Goal: Task Accomplishment & Management: Use online tool/utility

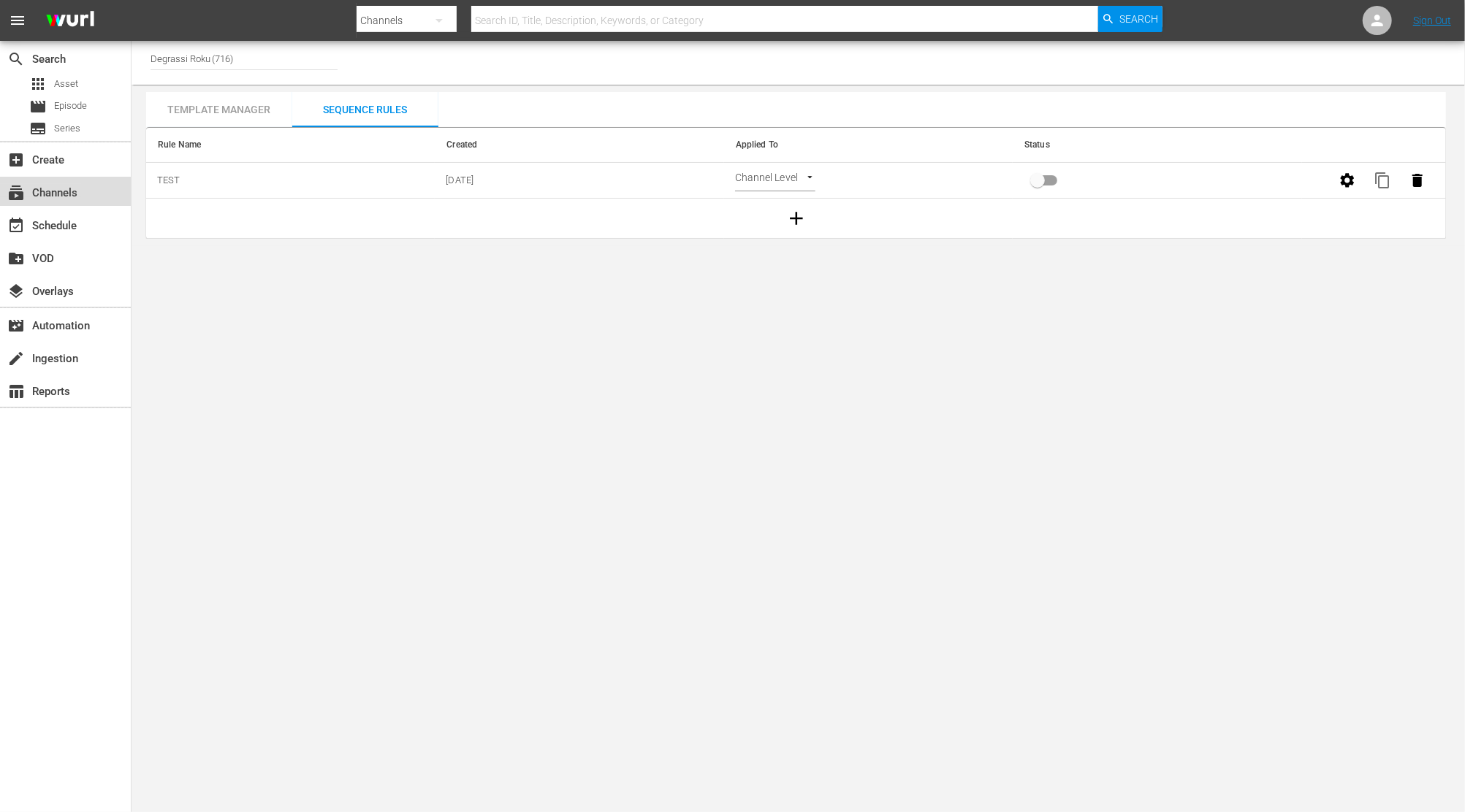
click at [51, 195] on div "subscriptions Channels" at bounding box center [41, 190] width 82 height 13
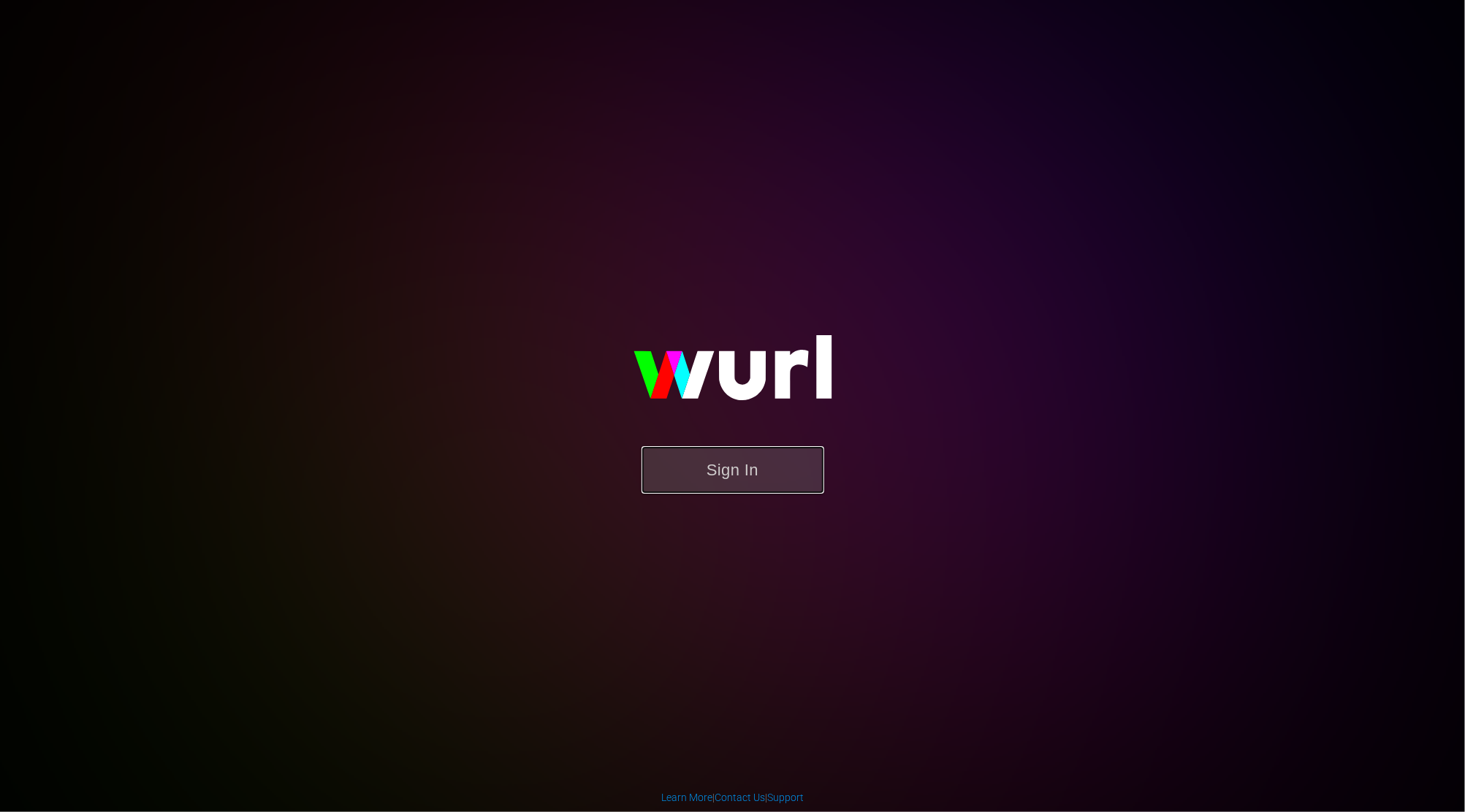
click at [757, 488] on button "Sign In" at bounding box center [732, 470] width 182 height 47
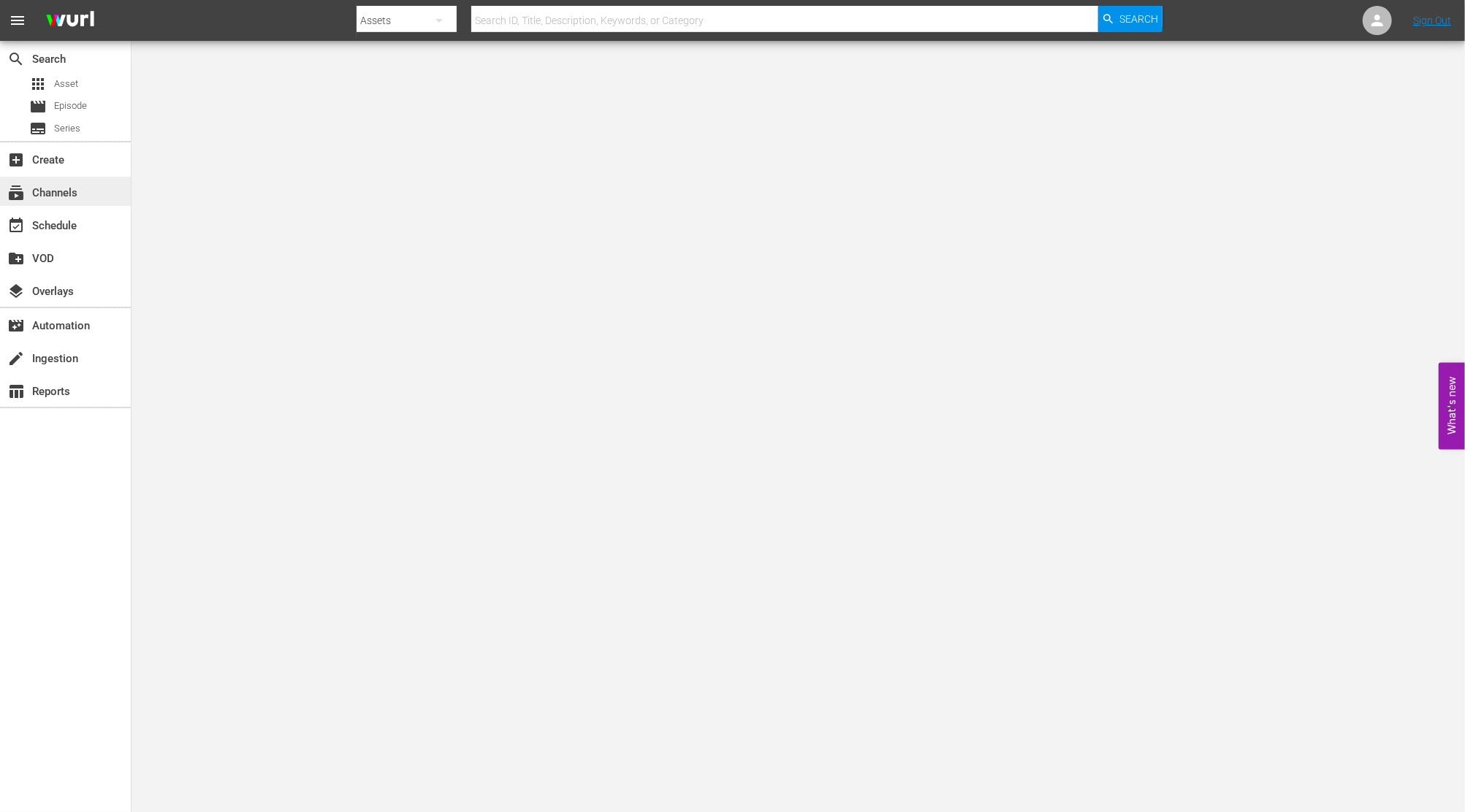
click at [54, 193] on div "subscriptions Channels" at bounding box center [41, 190] width 82 height 13
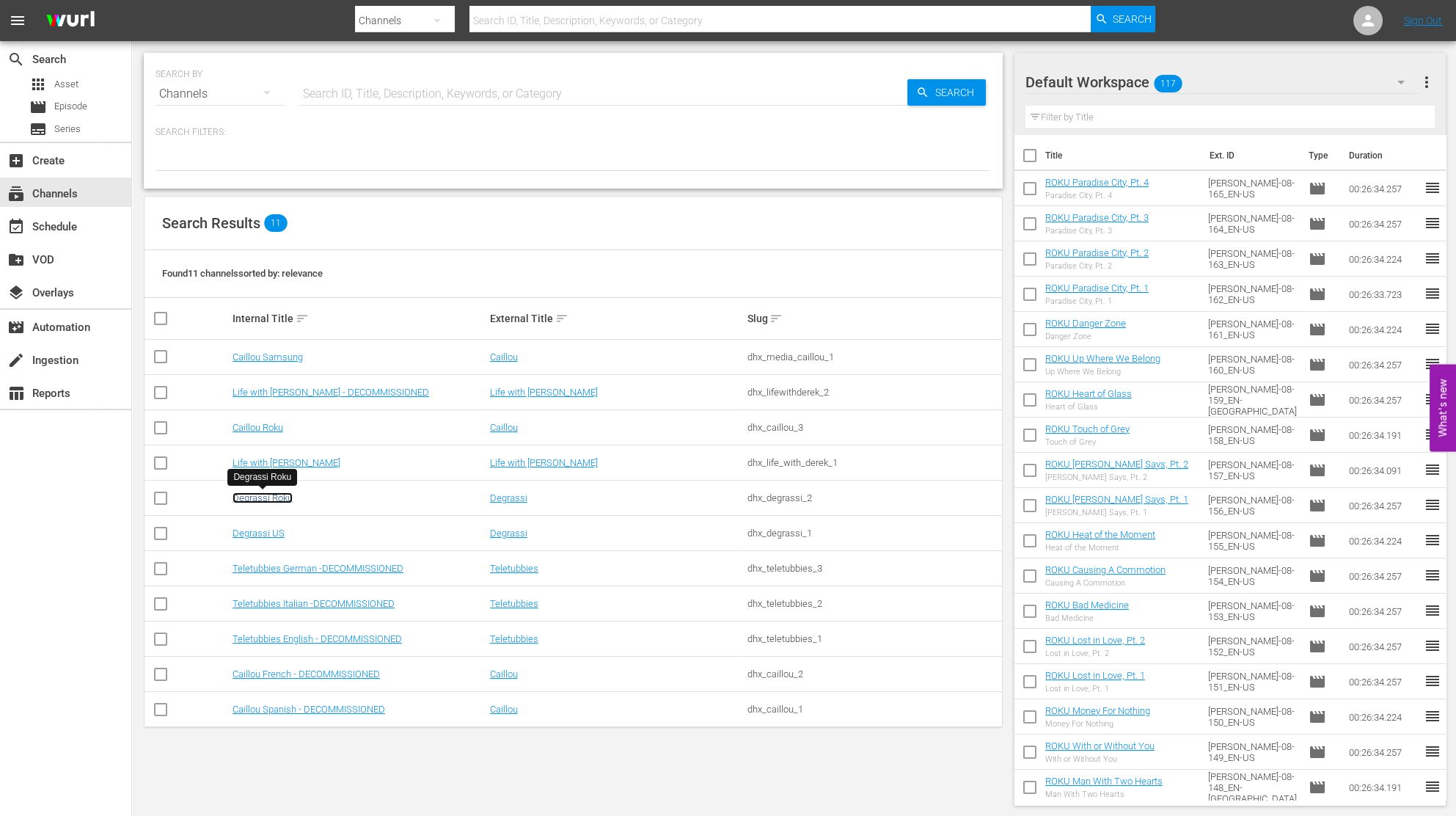
click at [251, 498] on link "Degrassi Roku" at bounding box center [262, 498] width 60 height 11
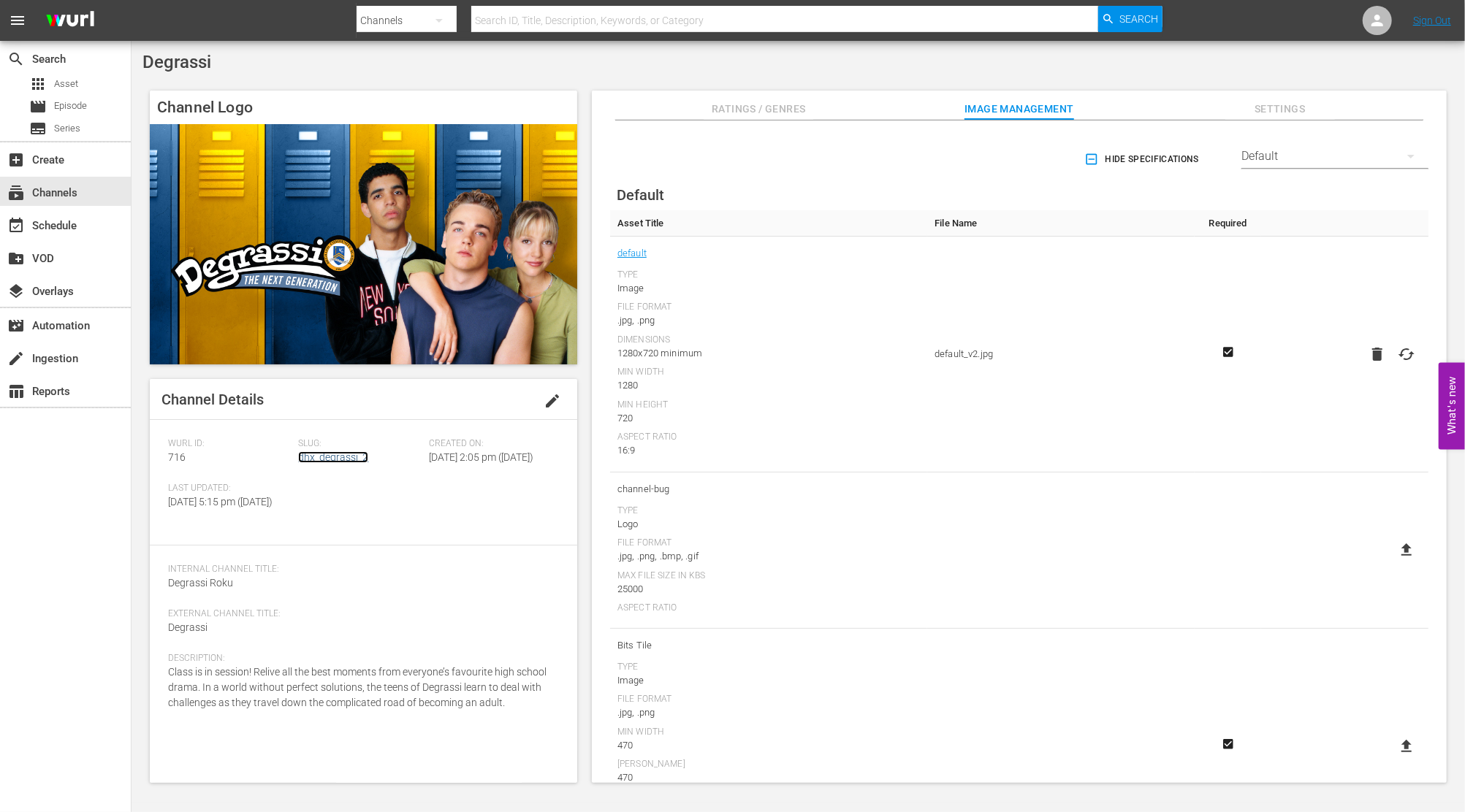
click at [334, 463] on link "dhx_degrassi_2" at bounding box center [333, 457] width 70 height 11
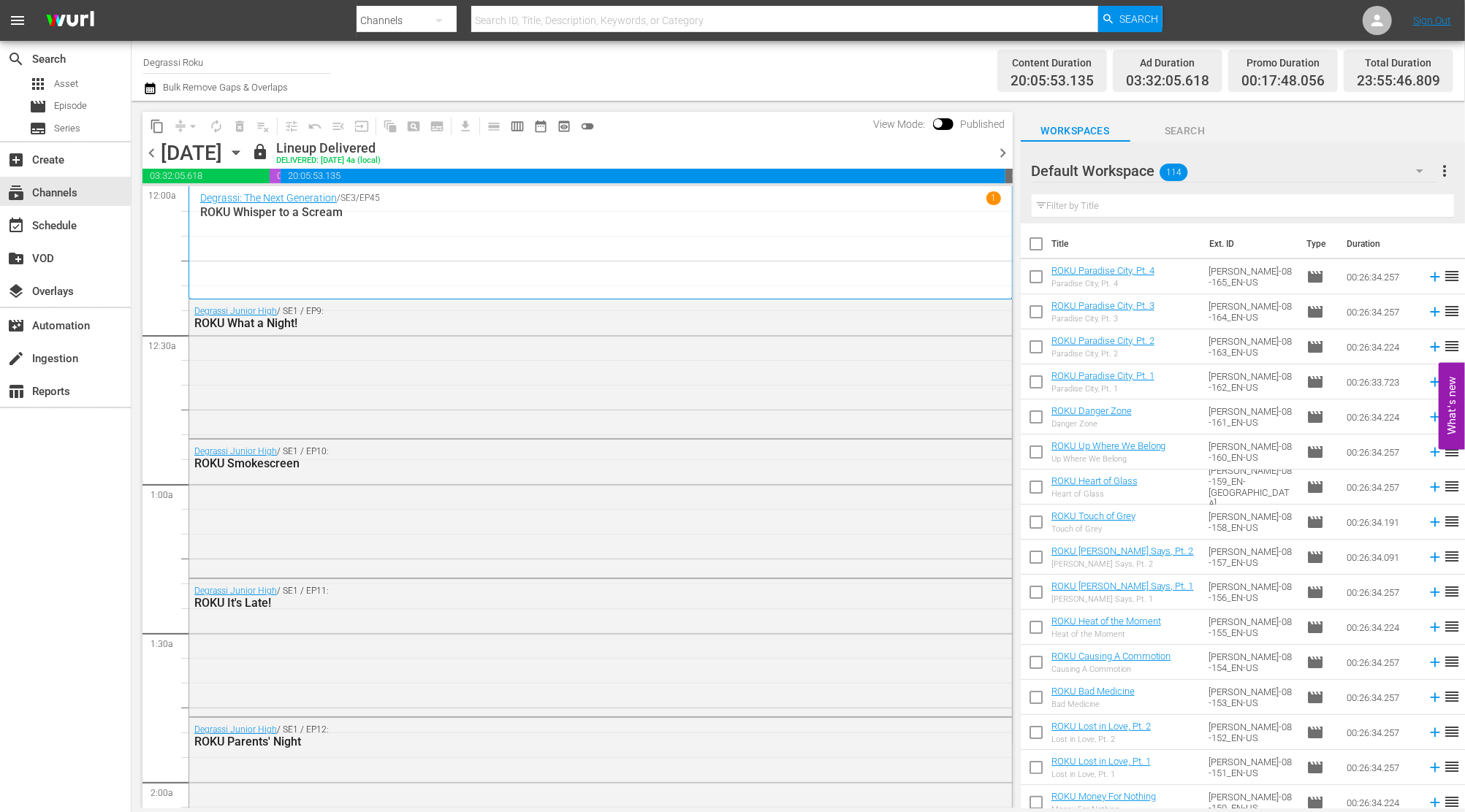
click at [244, 153] on icon "button" at bounding box center [236, 153] width 16 height 16
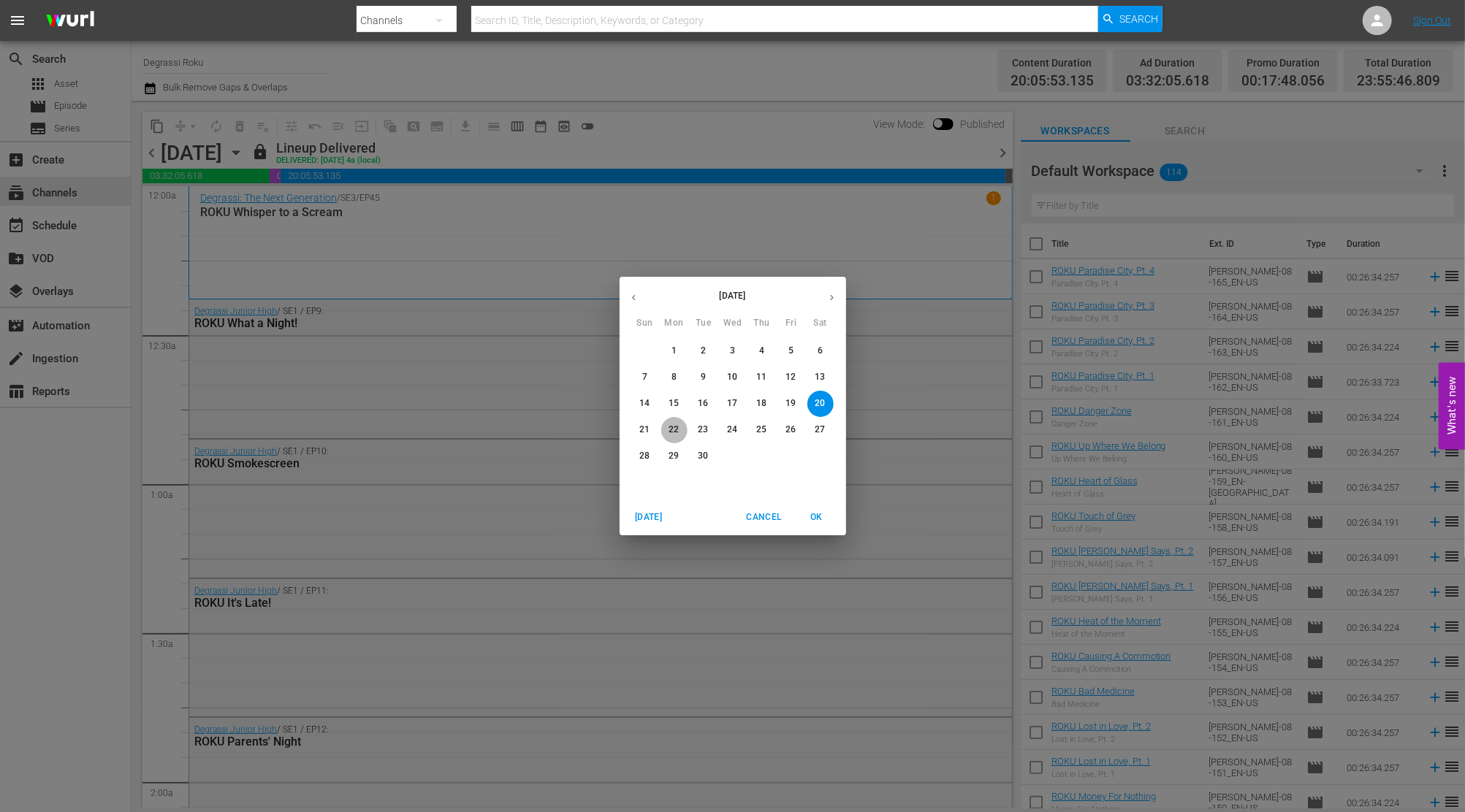
click at [681, 426] on span "22" at bounding box center [674, 430] width 26 height 12
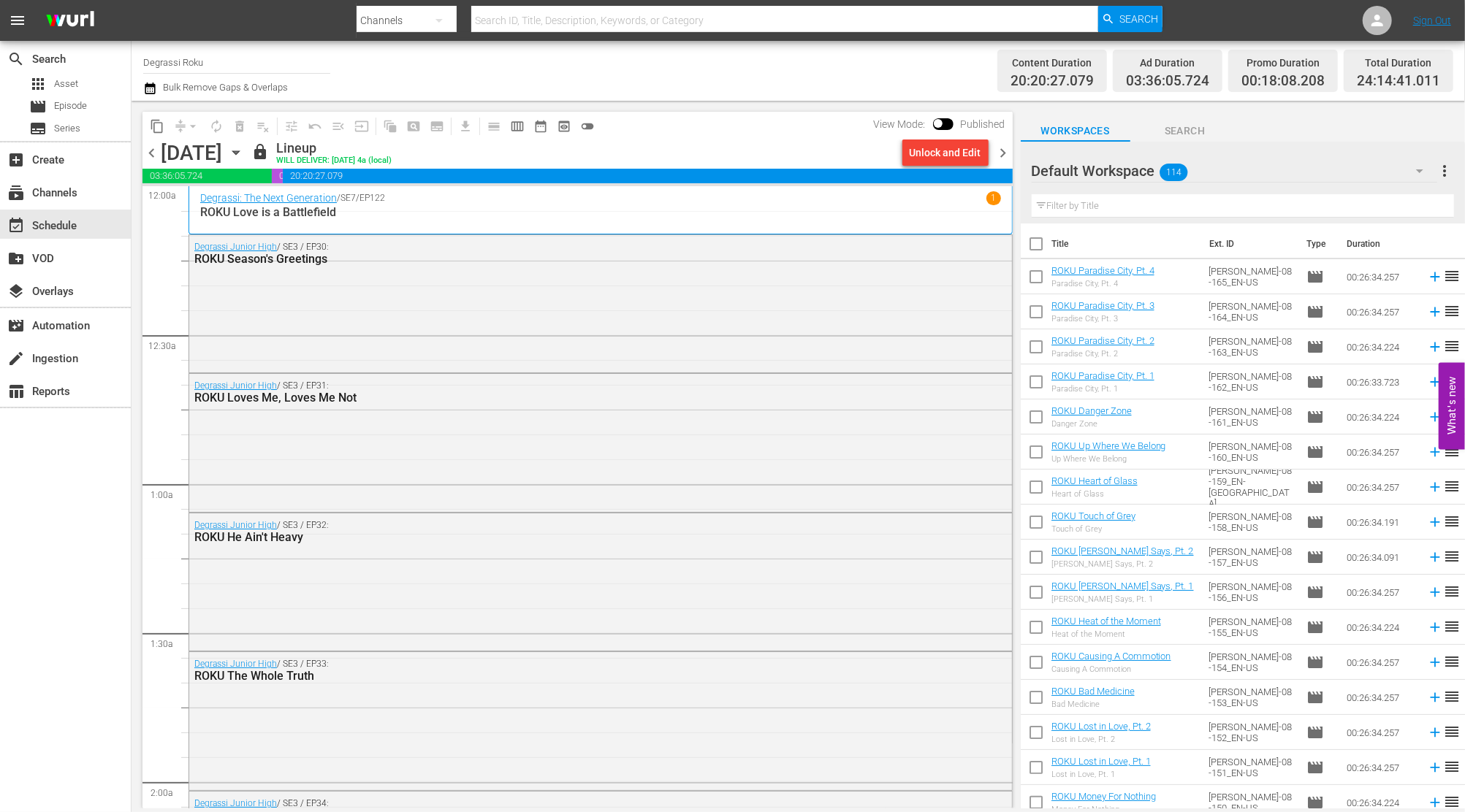
click at [999, 154] on span "chevron_right" at bounding box center [1003, 153] width 18 height 18
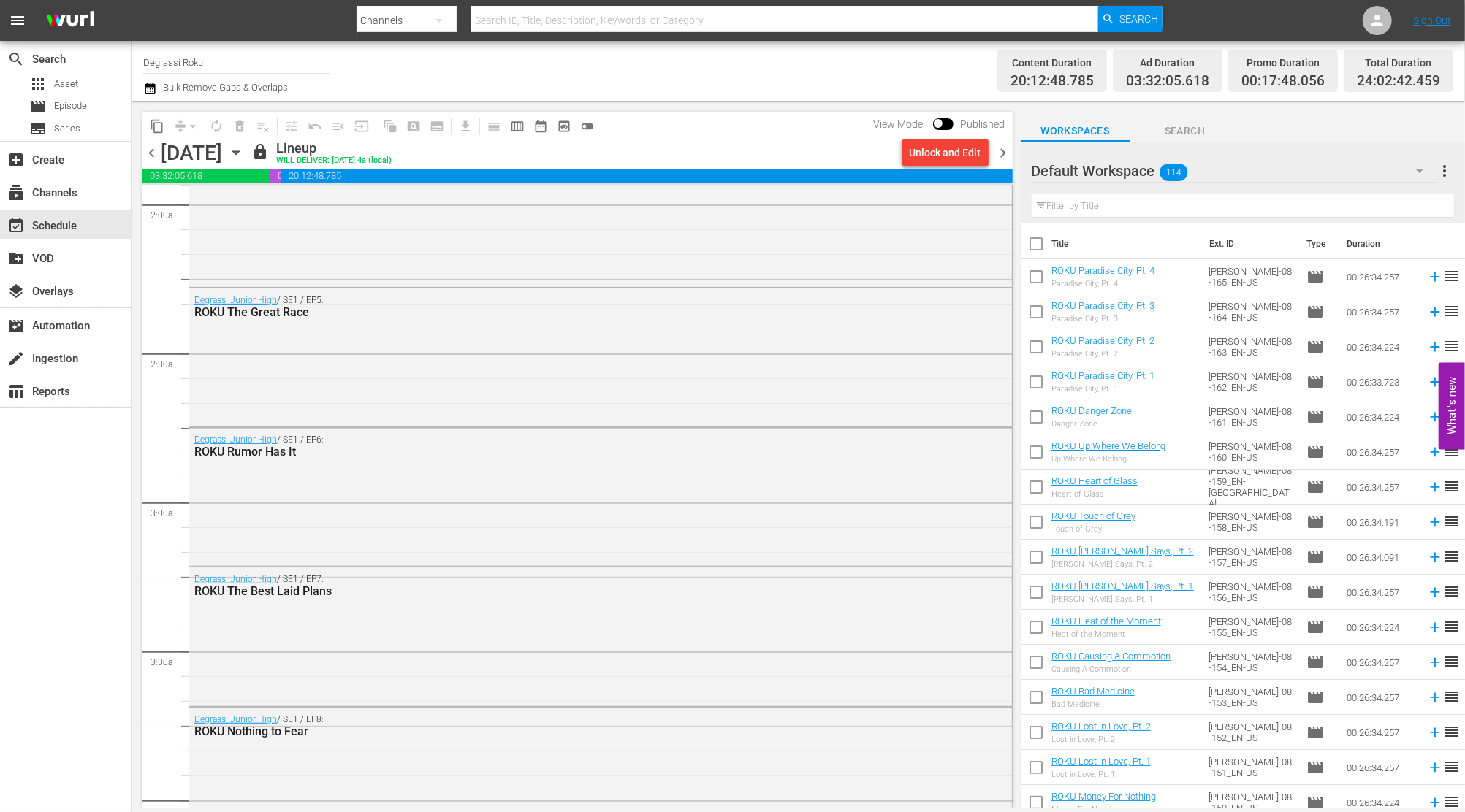
scroll to position [779, 0]
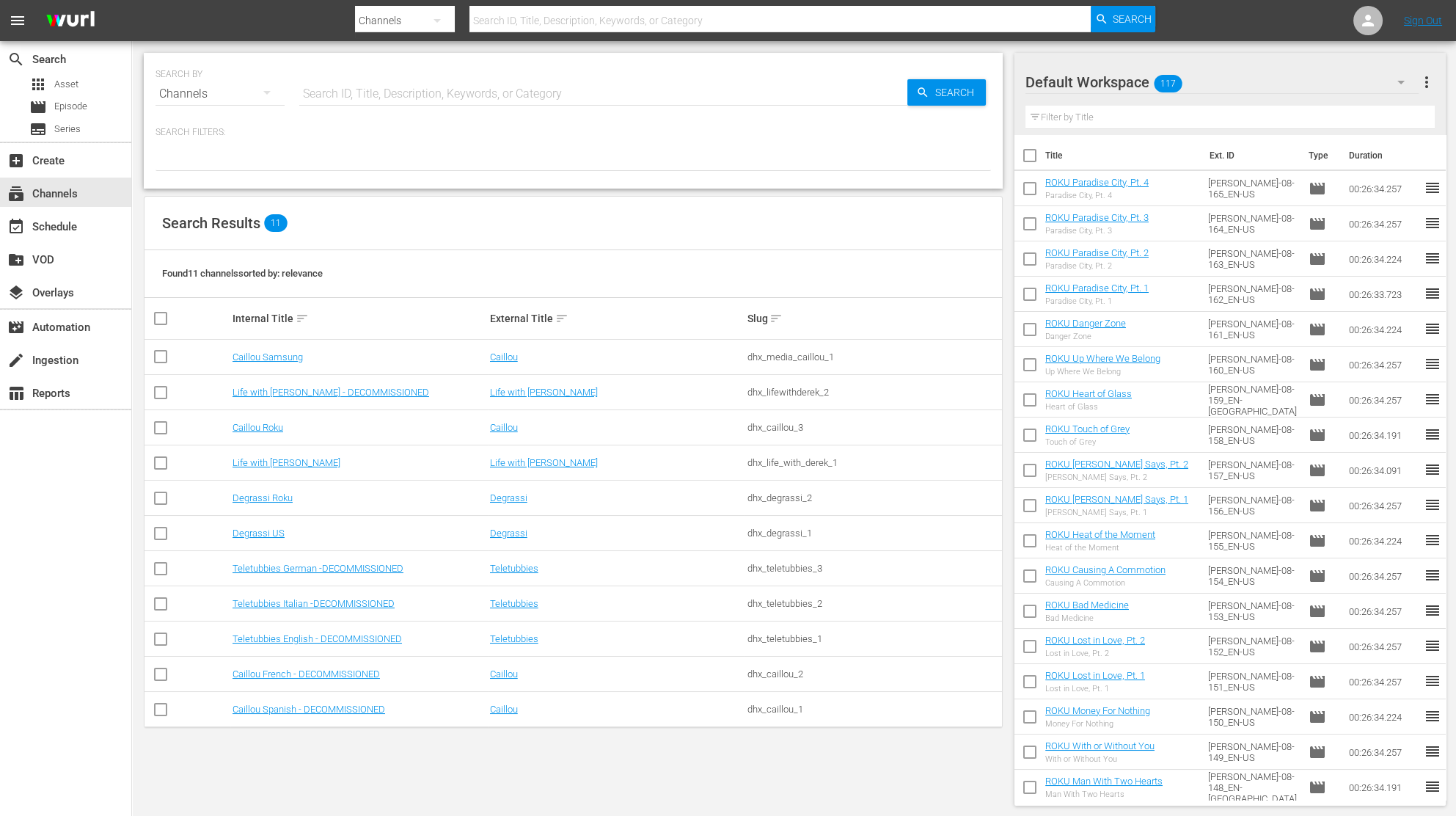
click at [249, 542] on td "Degrassi US" at bounding box center [359, 534] width 258 height 35
click at [253, 530] on link "Degrassi US" at bounding box center [258, 533] width 52 height 11
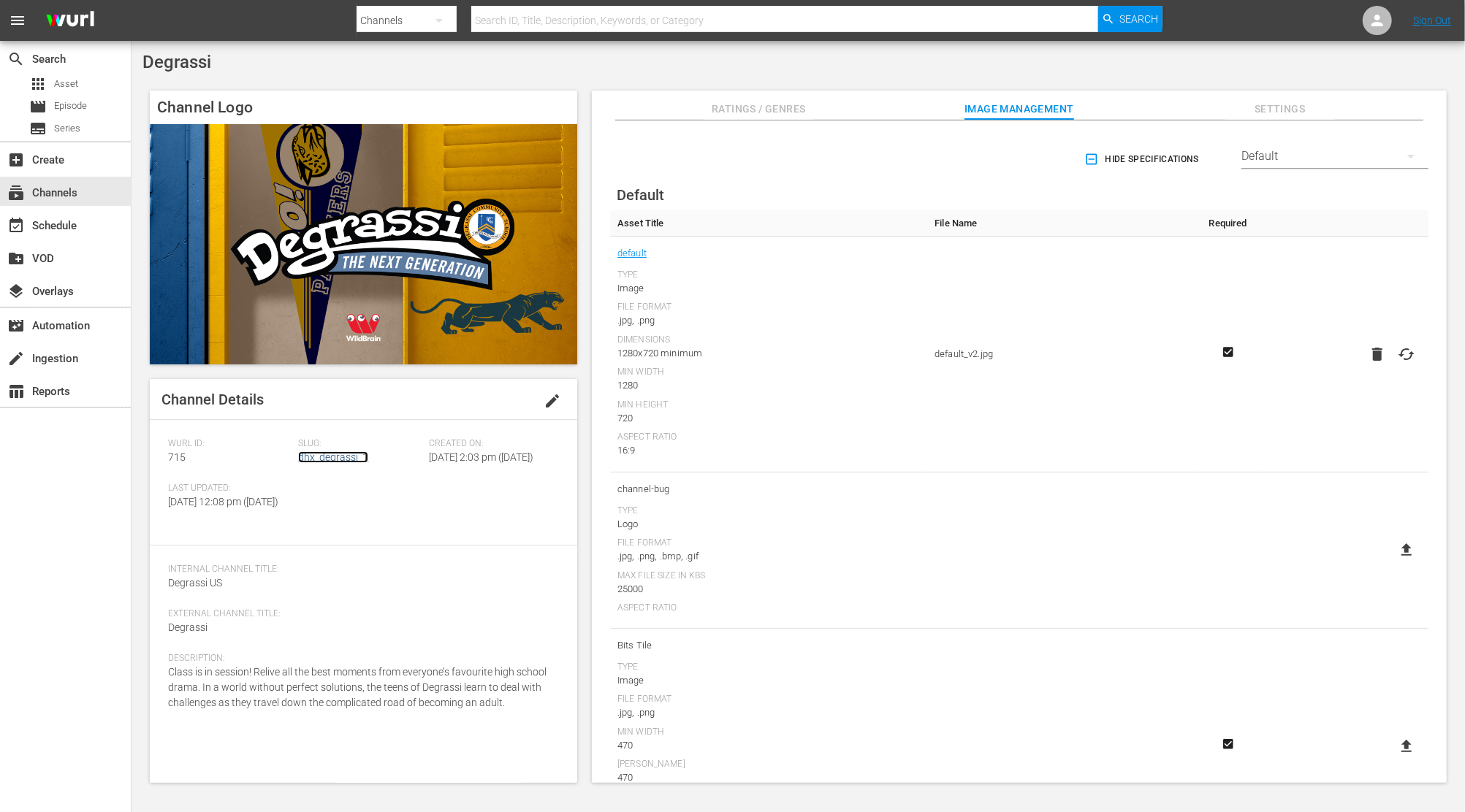
click at [353, 456] on link "dhx_degrassi_1" at bounding box center [333, 457] width 70 height 11
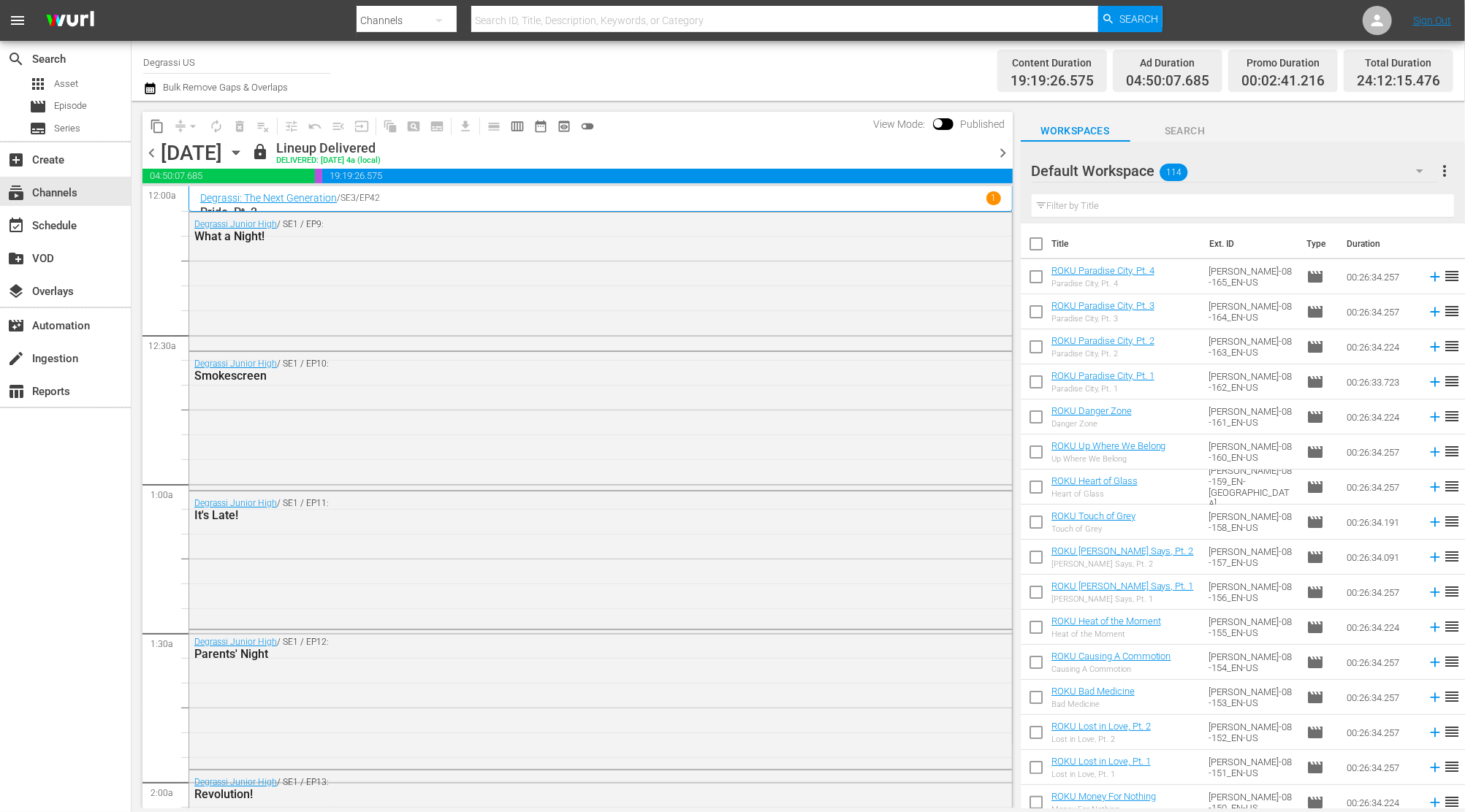
click at [1009, 151] on span "chevron_right" at bounding box center [1003, 153] width 18 height 18
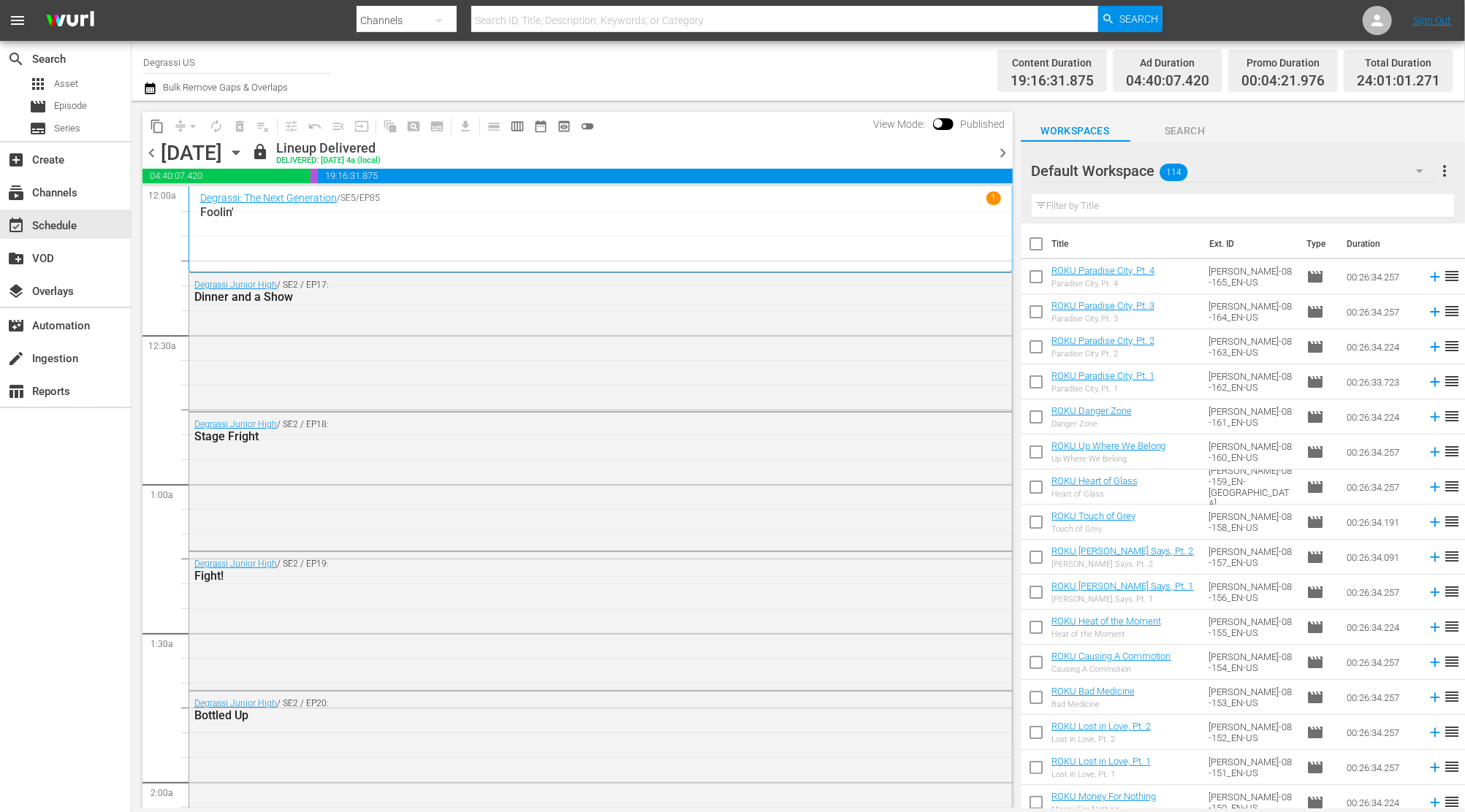
click at [1009, 151] on span "chevron_right" at bounding box center [1003, 153] width 18 height 18
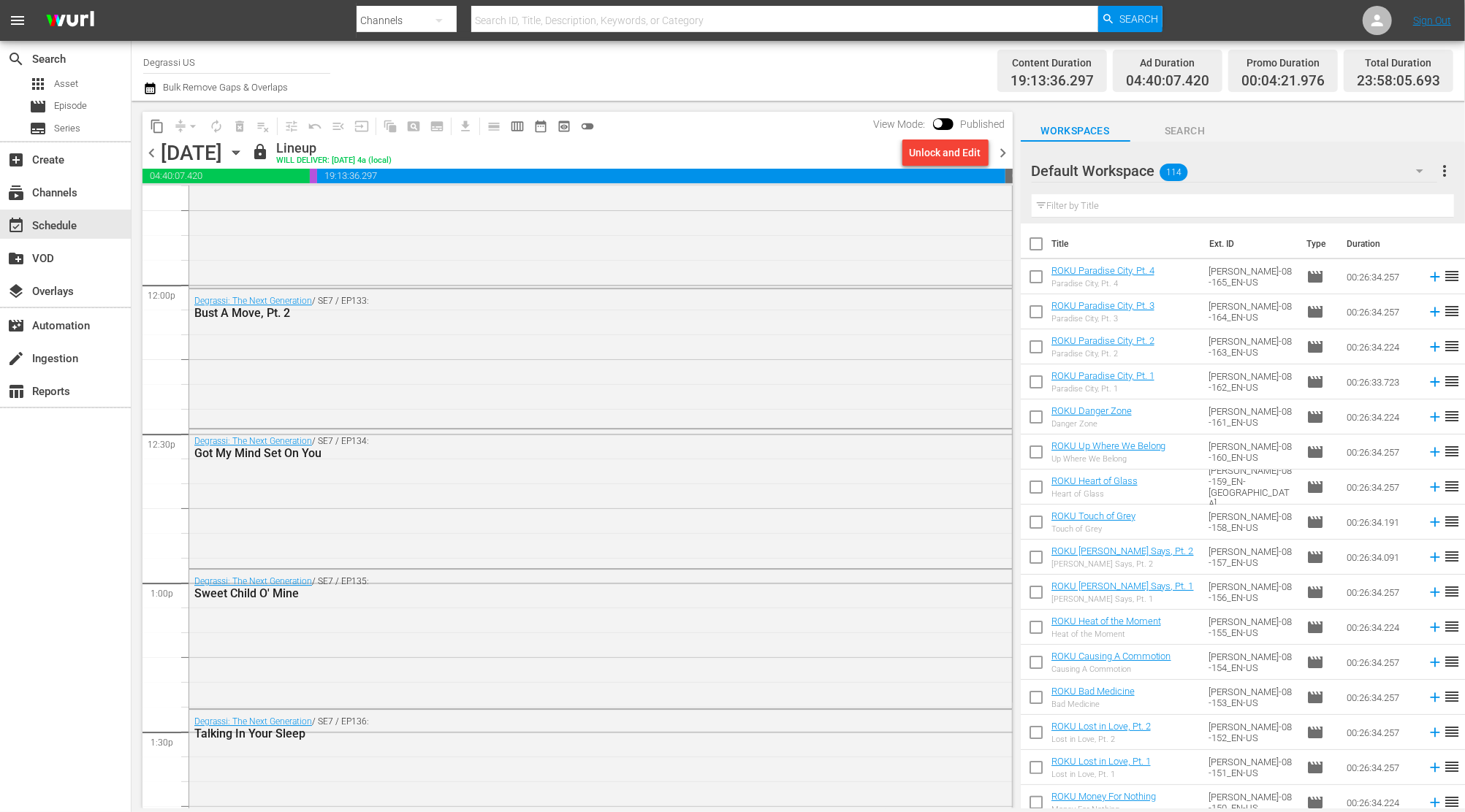
scroll to position [3502, 0]
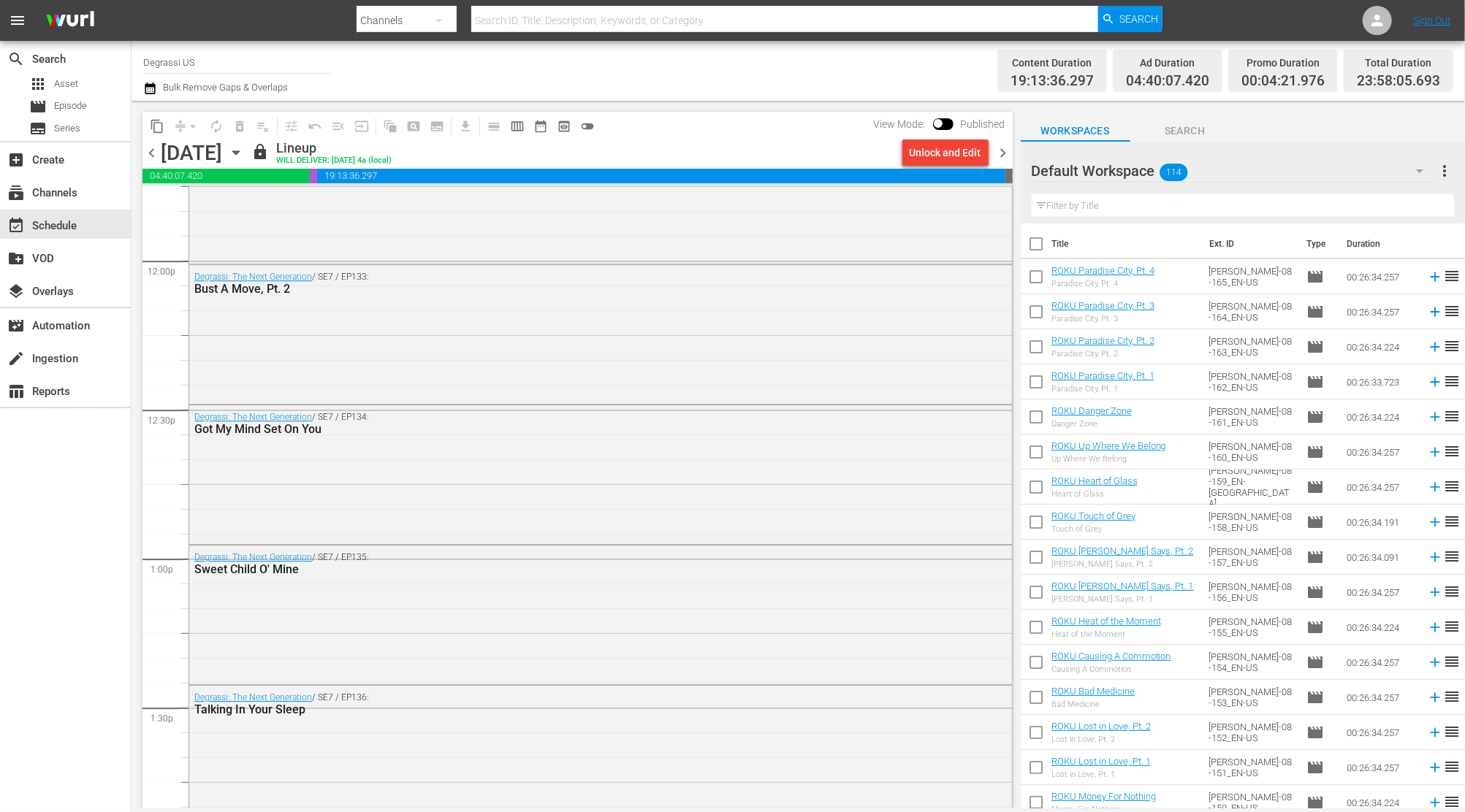
click at [158, 298] on div "22 Degrassi: The Next Generation / SE7 / EP140: Everything She Wants Degrassi: …" at bounding box center [577, 261] width 870 height 7152
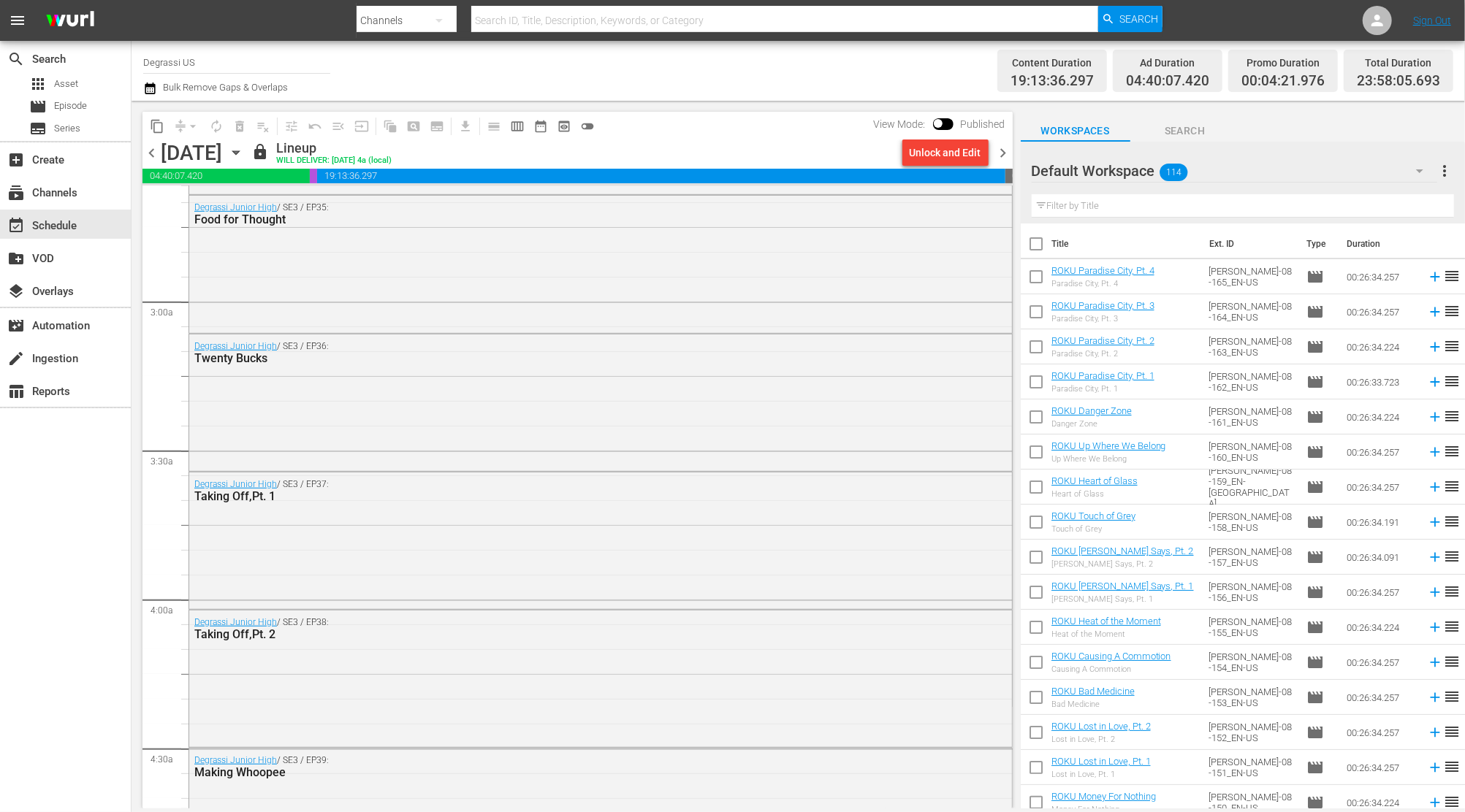
scroll to position [1169, 0]
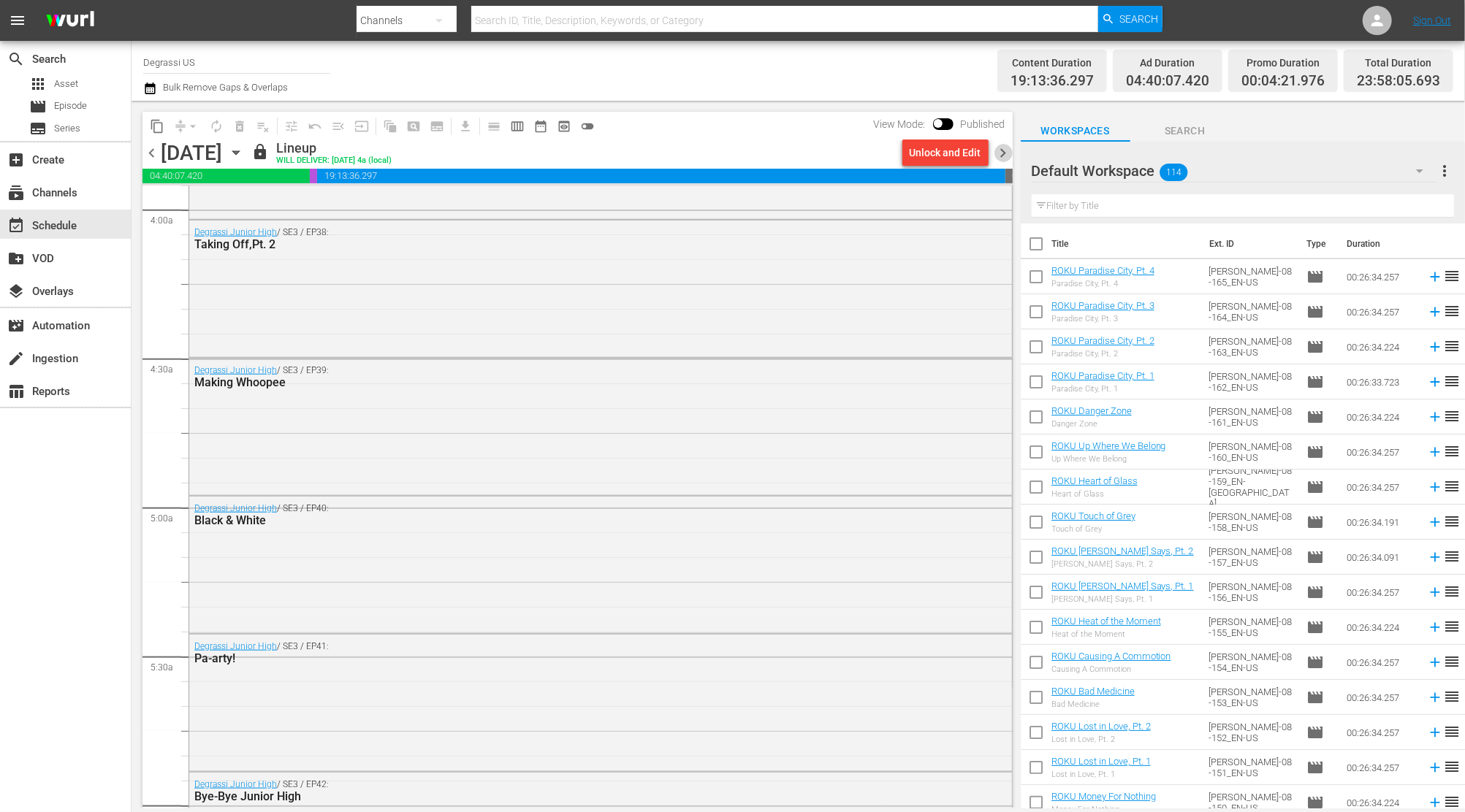
click at [1010, 155] on span "chevron_right" at bounding box center [1003, 153] width 18 height 18
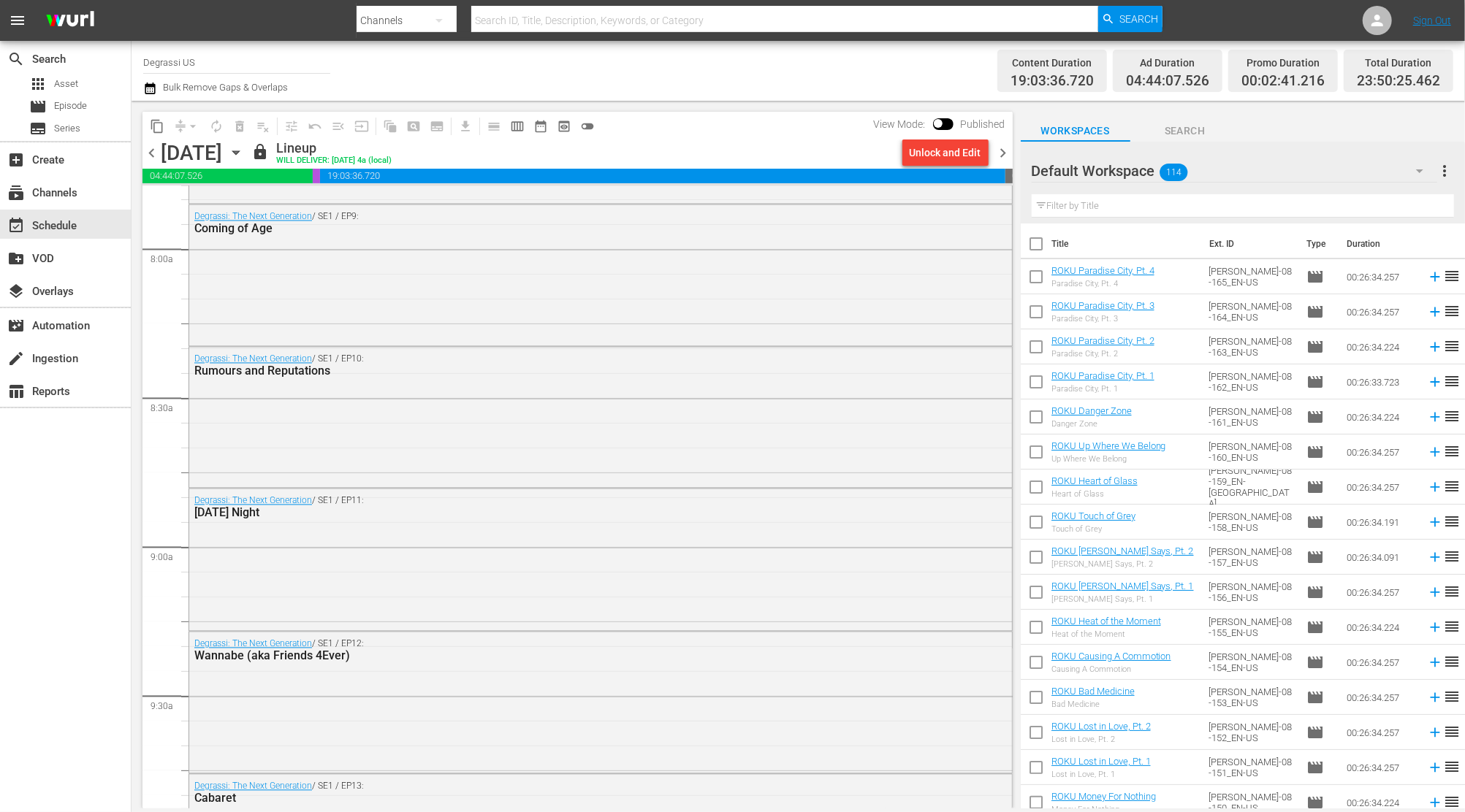
scroll to position [2314, 0]
